Goal: Task Accomplishment & Management: Manage account settings

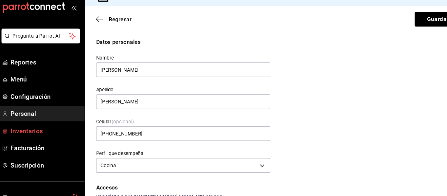
click at [40, 134] on span "Inventarios" at bounding box center [48, 134] width 64 height 9
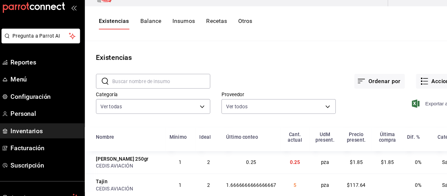
click at [415, 110] on span "Exportar a Excel" at bounding box center [413, 109] width 45 height 8
click at [405, 15] on button "Cambiar a organización" at bounding box center [405, 9] width 74 height 18
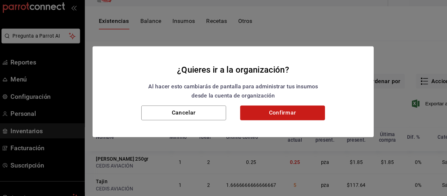
click at [275, 123] on button "Confirmar" at bounding box center [269, 118] width 79 height 14
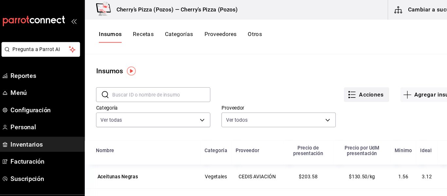
click at [358, 88] on button "Acciones" at bounding box center [348, 88] width 42 height 14
click at [333, 95] on span "Exportar lista de insumos" at bounding box center [328, 96] width 51 height 5
click at [386, 88] on button "Agregar insumo" at bounding box center [407, 88] width 57 height 14
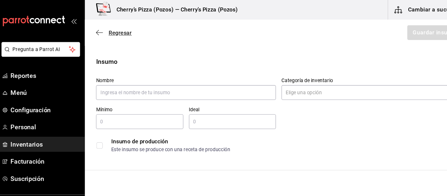
click at [98, 31] on icon "button" at bounding box center [98, 30] width 7 height 6
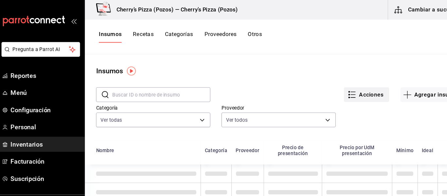
click at [345, 85] on button "Acciones" at bounding box center [348, 88] width 42 height 14
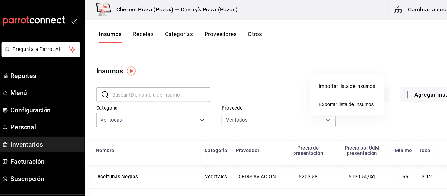
click at [334, 80] on div "Importar lista de insumos" at bounding box center [329, 80] width 53 height 7
click at [0, 0] on input "Importar lista de insumos" at bounding box center [0, 0] width 0 height 0
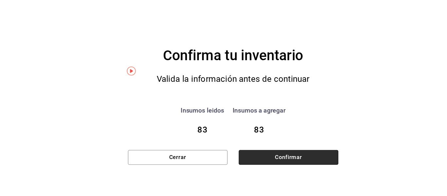
click at [261, 144] on button "Confirmar" at bounding box center [274, 147] width 93 height 14
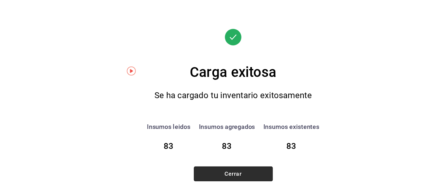
click at [246, 165] on button "Cerrar" at bounding box center [224, 162] width 74 height 14
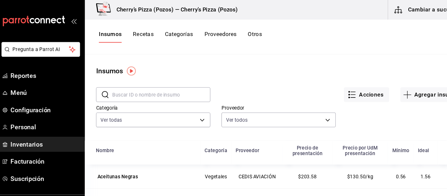
click at [390, 14] on button "Cambiar a sucursal" at bounding box center [405, 9] width 74 height 18
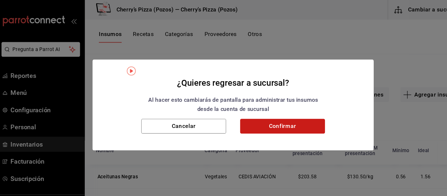
click at [259, 120] on button "Confirmar" at bounding box center [269, 118] width 79 height 14
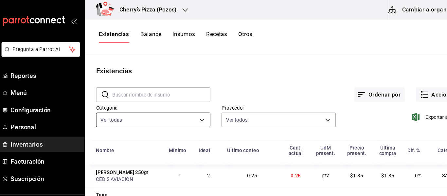
click at [179, 112] on body "Pregunta a Parrot AI Reportes Menú Configuración Personal Inventarios Facturaci…" at bounding box center [223, 95] width 447 height 191
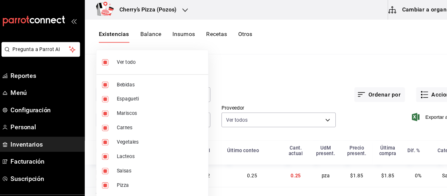
click at [160, 53] on li "Ver todo" at bounding box center [148, 57] width 104 height 17
checkbox input "false"
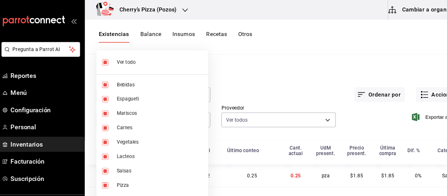
checkbox input "false"
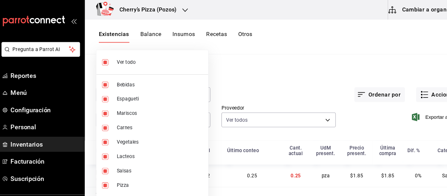
checkbox input "false"
click at [125, 78] on span "Bebidas" at bounding box center [155, 79] width 80 height 7
type input "0b8bf0fe-18be-4e06-ad7f-b957414a2041"
checkbox input "true"
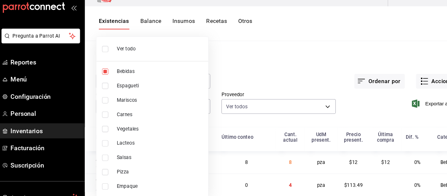
click at [284, 126] on div at bounding box center [223, 98] width 447 height 196
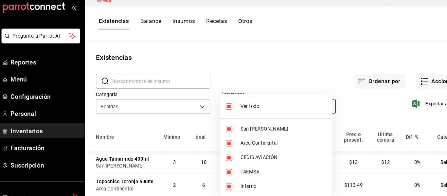
click at [307, 110] on body "Pregunta a Parrot AI Reportes Menú Configuración Personal Inventarios Facturaci…" at bounding box center [223, 95] width 447 height 191
click at [242, 132] on span "San [PERSON_NAME]" at bounding box center [270, 132] width 80 height 7
type input "ed4de4bd-2882-4fe1-92fc-7c96ca5ca05b,ba6e71af-6591-45fd-bdd6-18e05506cb88,de67e…"
checkbox input "false"
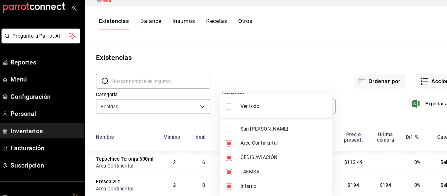
click at [235, 159] on span "CEDIS AVIACIÓN" at bounding box center [270, 159] width 80 height 7
type input "ed4de4bd-2882-4fe1-92fc-7c96ca5ca05b,de67e623-a73c-4099-bff4-25608a8dfebb,27b68…"
checkbox input "false"
click at [229, 173] on li "TAEMSA" at bounding box center [263, 172] width 104 height 13
type input "ed4de4bd-2882-4fe1-92fc-7c96ca5ca05b,27b68376-0436-41c2-b4fe-b936b0cddcb3"
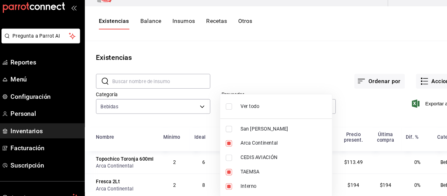
checkbox input "false"
click at [218, 187] on input "checkbox" at bounding box center [219, 186] width 6 height 6
checkbox input "false"
type input "ed4de4bd-2882-4fe1-92fc-7c96ca5ca05b"
click at [349, 117] on div at bounding box center [223, 98] width 447 height 196
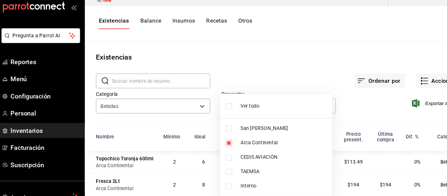
click at [374, 54] on div at bounding box center [223, 98] width 447 height 196
click at [254, 145] on span "Arca Continental" at bounding box center [270, 146] width 80 height 7
checkbox input "false"
click at [248, 151] on li "Arca Continental" at bounding box center [263, 145] width 104 height 13
type input "ed4de4bd-2882-4fe1-92fc-7c96ca5ca05b"
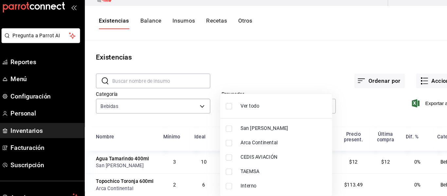
checkbox input "true"
click at [309, 85] on div at bounding box center [223, 98] width 447 height 196
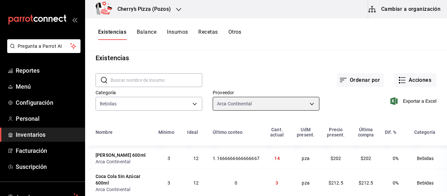
scroll to position [7, 0]
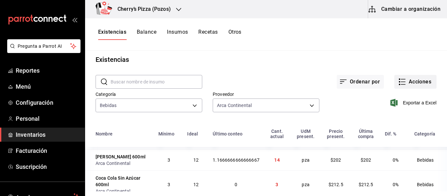
click at [404, 86] on button "Acciones" at bounding box center [415, 82] width 42 height 14
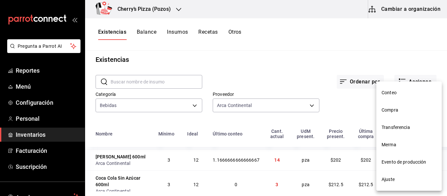
click at [389, 179] on span "Ajuste" at bounding box center [408, 179] width 55 height 7
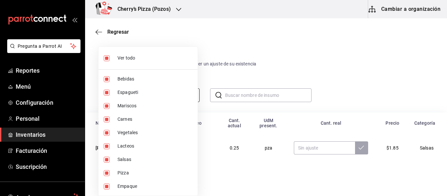
click at [189, 93] on body "Pregunta a Parrot AI Reportes Menú Configuración Personal Inventarios Facturaci…" at bounding box center [223, 79] width 447 height 159
click at [173, 53] on li "Ver todo" at bounding box center [147, 57] width 99 height 17
checkbox input "false"
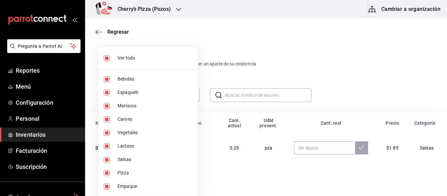
checkbox input "false"
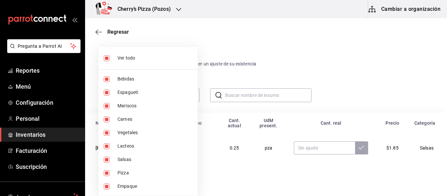
checkbox input "false"
click at [128, 83] on li "Bebidas" at bounding box center [147, 78] width 99 height 13
type input "0b8bf0fe-18be-4e06-ad7f-b957414a2041"
checkbox input "true"
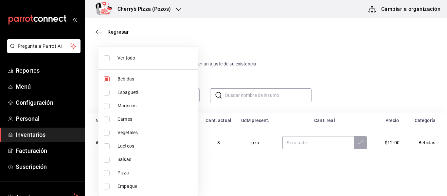
click at [274, 98] on div at bounding box center [223, 98] width 447 height 196
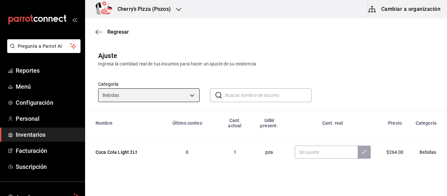
scroll to position [108, 0]
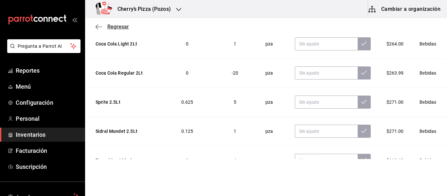
click at [100, 27] on icon "button" at bounding box center [98, 27] width 7 height 6
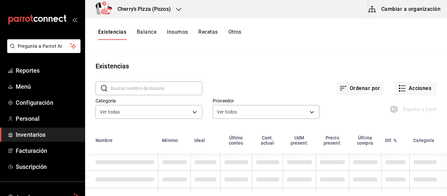
click at [379, 13] on button "Cambiar a organización" at bounding box center [405, 9] width 74 height 18
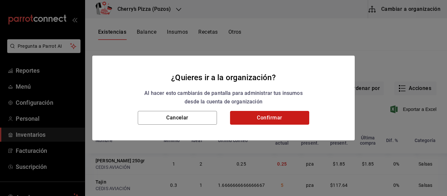
click at [291, 117] on button "Confirmar" at bounding box center [269, 118] width 79 height 14
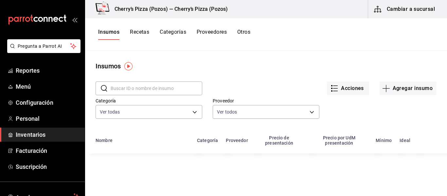
click at [138, 33] on button "Recetas" at bounding box center [139, 34] width 19 height 11
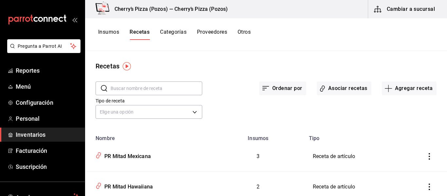
click at [164, 86] on input "text" at bounding box center [156, 88] width 92 height 13
type input "espagueti"
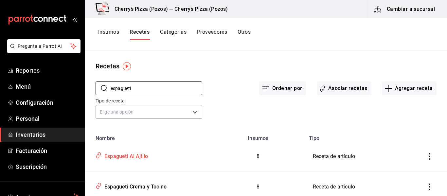
click at [137, 159] on div "Espagueti Al Ajillo" at bounding box center [125, 155] width 46 height 10
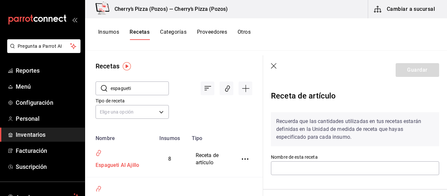
type input "Espagueti Al Ajillo"
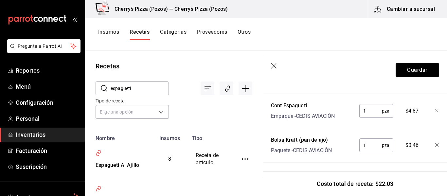
scroll to position [392, 0]
click at [435, 143] on icon "button" at bounding box center [436, 144] width 3 height 3
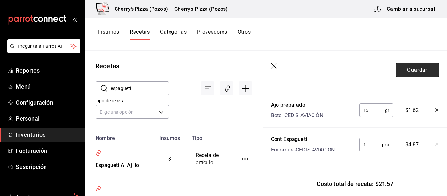
click at [414, 68] on button "Guardar" at bounding box center [416, 70] width 43 height 14
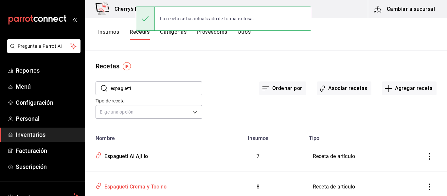
click at [153, 187] on div "Espagueti Crema y Tocino" at bounding box center [134, 185] width 65 height 10
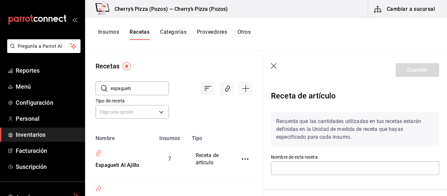
type input "Espagueti Crema y Tocino"
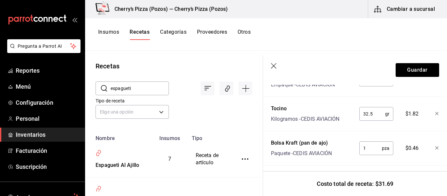
scroll to position [392, 0]
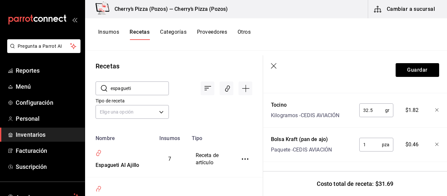
click at [435, 143] on icon "button" at bounding box center [437, 145] width 4 height 4
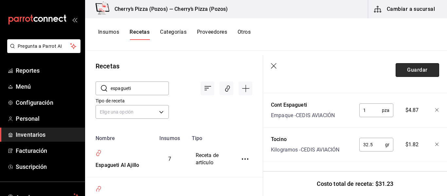
click at [400, 72] on button "Guardar" at bounding box center [416, 70] width 43 height 14
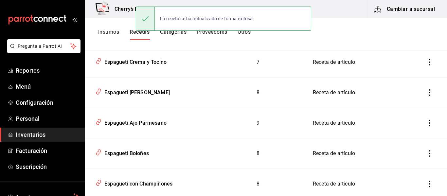
scroll to position [145, 0]
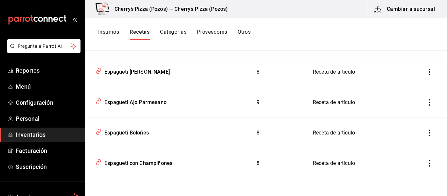
click at [426, 71] on icon "inventoriesTable" at bounding box center [429, 72] width 7 height 7
click at [134, 73] on div at bounding box center [223, 98] width 447 height 196
click at [134, 73] on div "Espagueti [PERSON_NAME]" at bounding box center [136, 71] width 68 height 10
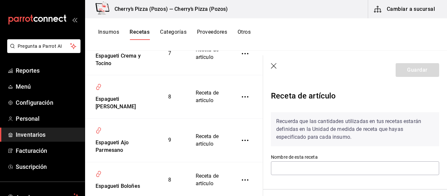
type input "Espagueti [PERSON_NAME]"
click at [134, 67] on div "Espagueti Crema y Tocino" at bounding box center [118, 59] width 51 height 18
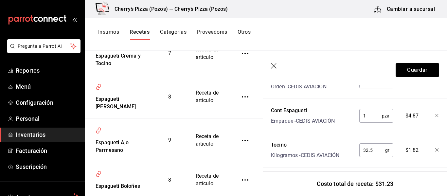
scroll to position [358, 0]
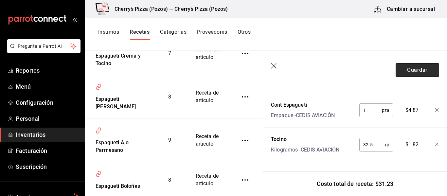
click at [417, 72] on button "Guardar" at bounding box center [416, 70] width 43 height 14
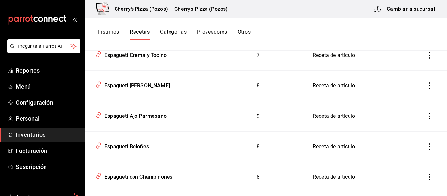
scroll to position [145, 0]
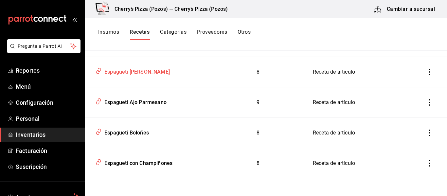
click at [117, 68] on div "Espagueti [PERSON_NAME]" at bounding box center [136, 71] width 68 height 10
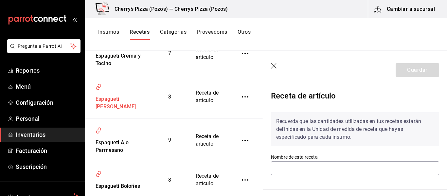
type input "Espagueti [PERSON_NAME]"
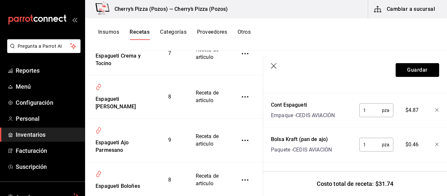
scroll to position [392, 0]
click at [435, 143] on icon "button" at bounding box center [437, 145] width 4 height 4
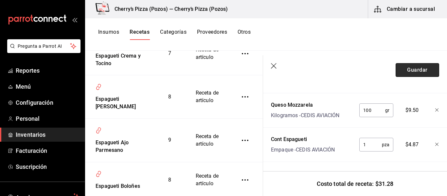
click at [413, 70] on button "Guardar" at bounding box center [416, 70] width 43 height 14
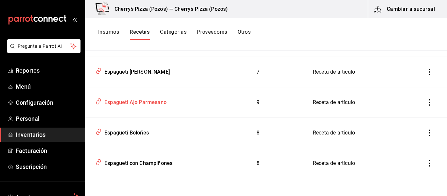
click at [155, 102] on div "Espagueti Ajo Parmesano" at bounding box center [134, 101] width 65 height 10
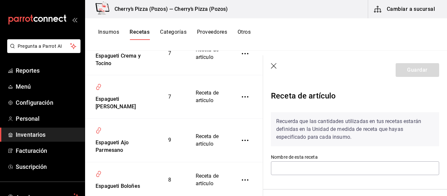
type input "Espagueti Ajo Parmesano"
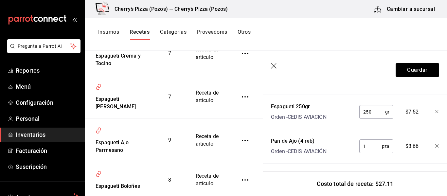
scroll to position [426, 0]
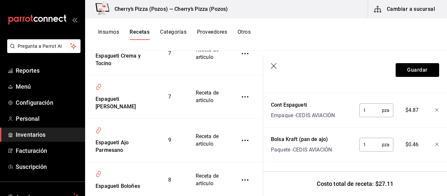
click at [435, 143] on icon "button" at bounding box center [437, 145] width 4 height 4
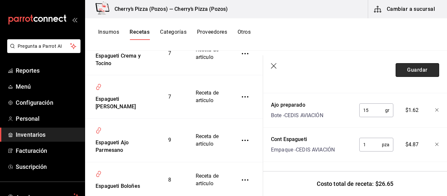
click at [418, 73] on button "Guardar" at bounding box center [416, 70] width 43 height 14
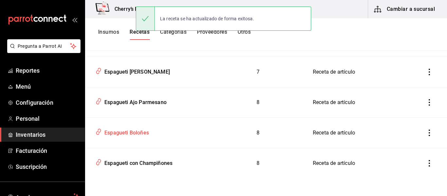
click at [131, 135] on div "Espagueti Boloñes" at bounding box center [125, 131] width 47 height 10
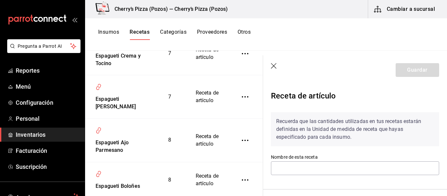
type input "Espagueti Boloñes"
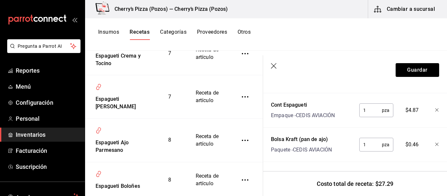
scroll to position [392, 0]
click at [435, 143] on icon "button" at bounding box center [437, 145] width 4 height 4
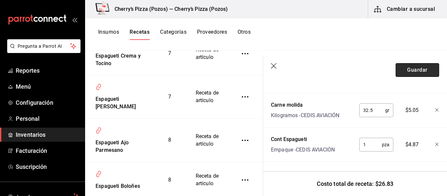
click at [413, 70] on button "Guardar" at bounding box center [416, 70] width 43 height 14
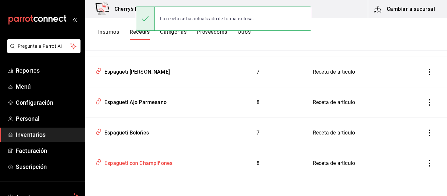
click at [141, 164] on div "Espagueti con Champiñones" at bounding box center [137, 162] width 71 height 10
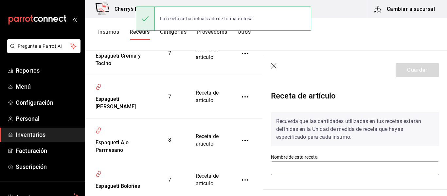
type input "Espagueti con Champiñones"
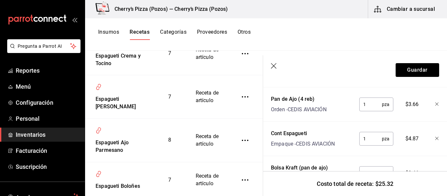
scroll to position [392, 0]
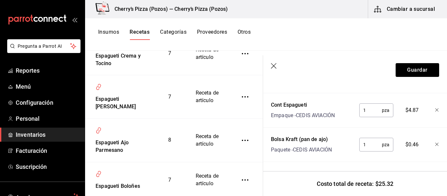
click at [435, 143] on icon "button" at bounding box center [437, 145] width 4 height 4
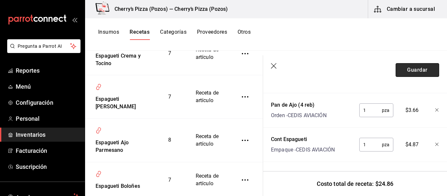
click at [420, 71] on button "Guardar" at bounding box center [416, 70] width 43 height 14
click at [420, 71] on header "Guardar" at bounding box center [355, 69] width 184 height 29
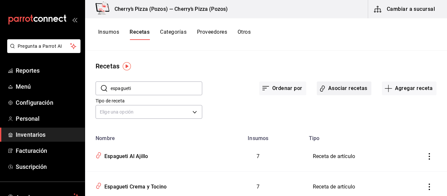
click at [343, 91] on button "Asociar recetas" at bounding box center [343, 88] width 55 height 14
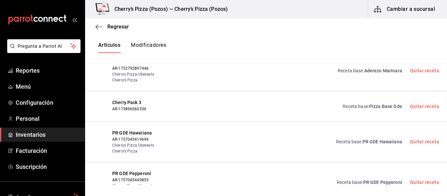
scroll to position [318, 0]
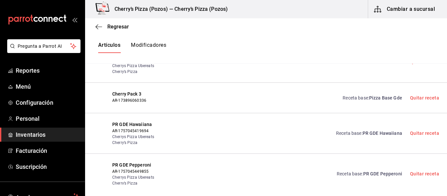
click at [384, 131] on span "PR GDE Hawaiiana" at bounding box center [382, 132] width 40 height 5
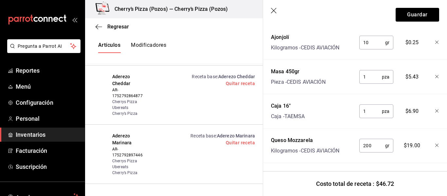
scroll to position [361, 0]
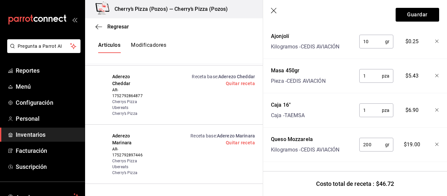
click at [271, 8] on icon "button" at bounding box center [274, 11] width 7 height 7
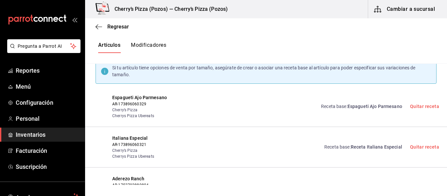
scroll to position [0, 0]
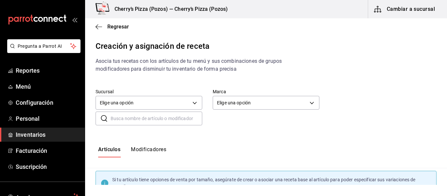
click at [168, 119] on input "text" at bounding box center [156, 118] width 92 height 13
type input "PR"
click at [96, 27] on icon "button" at bounding box center [98, 26] width 7 height 0
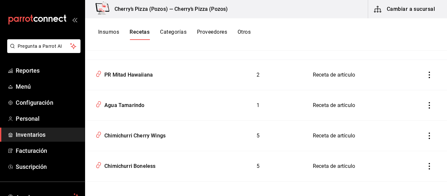
scroll to position [120, 0]
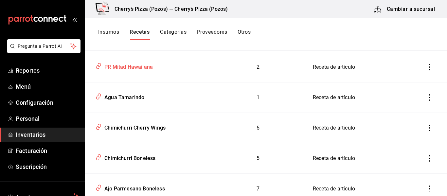
click at [154, 65] on div "PR Mitad Hawaiiana" at bounding box center [148, 65] width 110 height 12
type input "PR Mitad Hawaiiana"
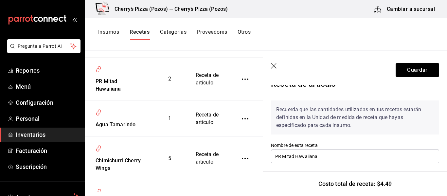
scroll to position [11, 0]
click at [273, 65] on icon "button" at bounding box center [274, 66] width 6 height 6
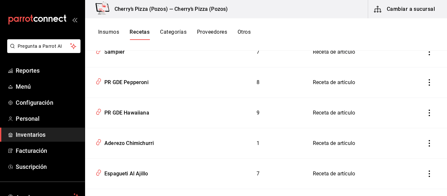
scroll to position [409, 0]
click at [133, 85] on div "PR GDE Pepperoni" at bounding box center [125, 81] width 47 height 10
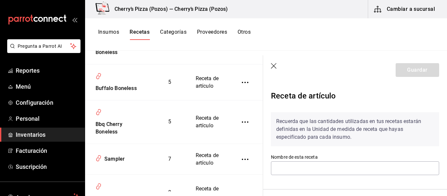
type input "PR GDE Pepperoni"
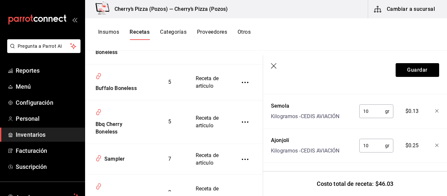
scroll to position [227, 0]
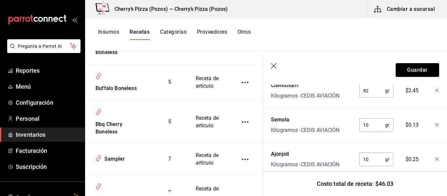
click at [273, 69] on icon "button" at bounding box center [274, 66] width 7 height 7
